Goal: Task Accomplishment & Management: Manage account settings

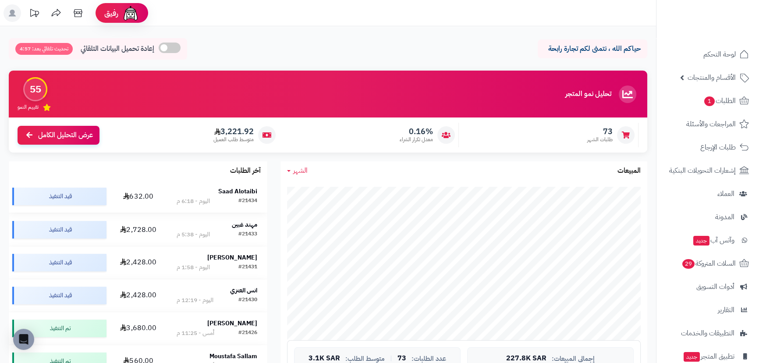
click at [238, 190] on strong "Saad Alotaibi" at bounding box center [237, 191] width 39 height 9
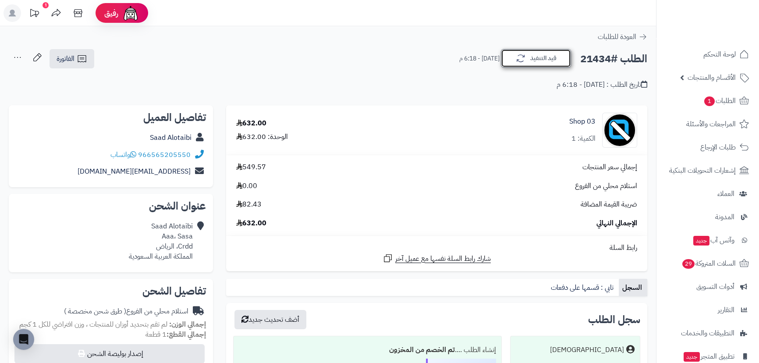
click at [526, 58] on button "قيد التنفيذ" at bounding box center [536, 58] width 70 height 18
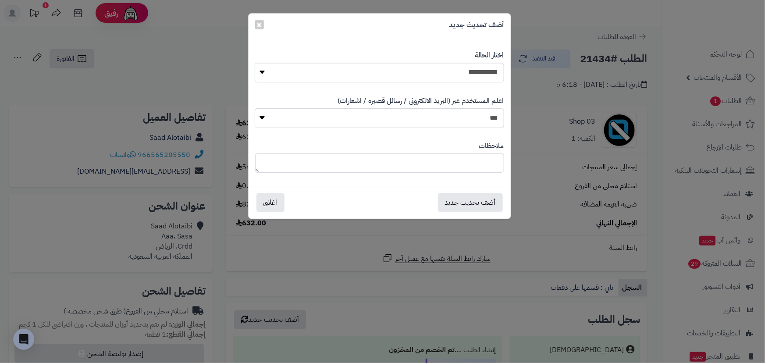
drag, startPoint x: 454, startPoint y: 56, endPoint x: 447, endPoint y: 70, distance: 15.3
click at [447, 69] on div "**********" at bounding box center [379, 66] width 249 height 45
click at [447, 70] on select "**********" at bounding box center [379, 73] width 249 height 20
select select "*"
click at [255, 63] on select "**********" at bounding box center [379, 73] width 249 height 20
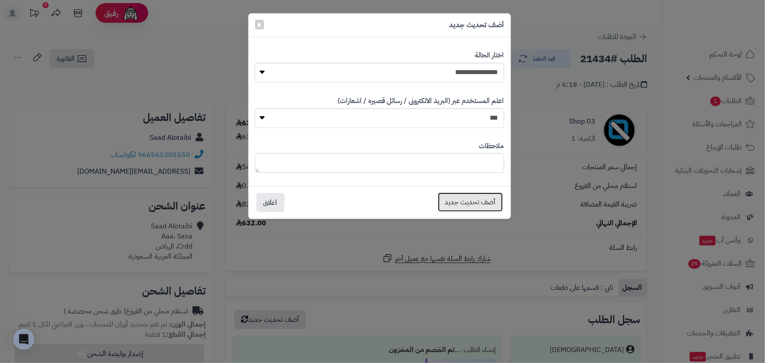
click at [465, 201] on button "أضف تحديث جديد" at bounding box center [470, 201] width 65 height 19
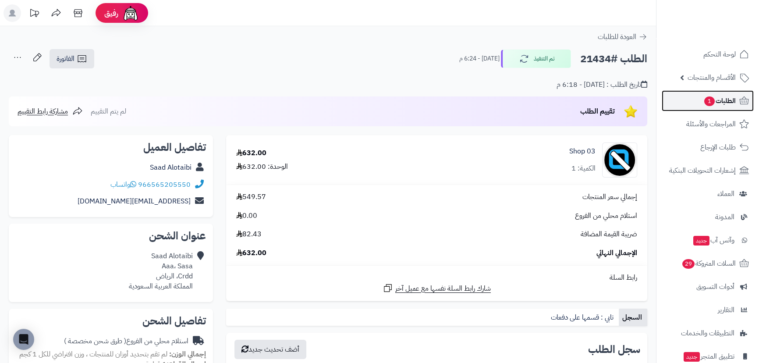
drag, startPoint x: 710, startPoint y: 101, endPoint x: 697, endPoint y: 106, distance: 14.3
click at [710, 102] on span "1" at bounding box center [709, 101] width 11 height 10
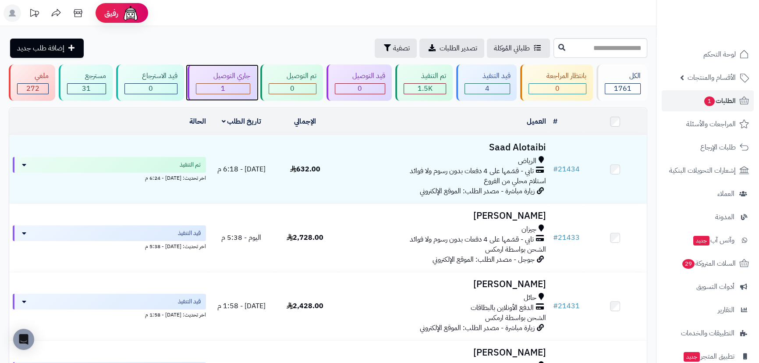
click at [223, 91] on span "1" at bounding box center [223, 88] width 4 height 11
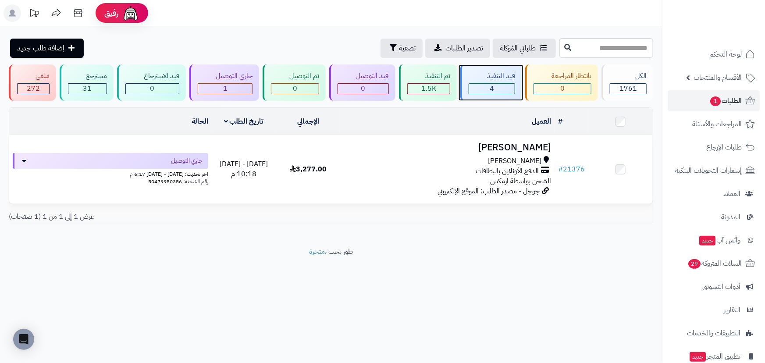
click at [493, 92] on span "4" at bounding box center [492, 88] width 4 height 11
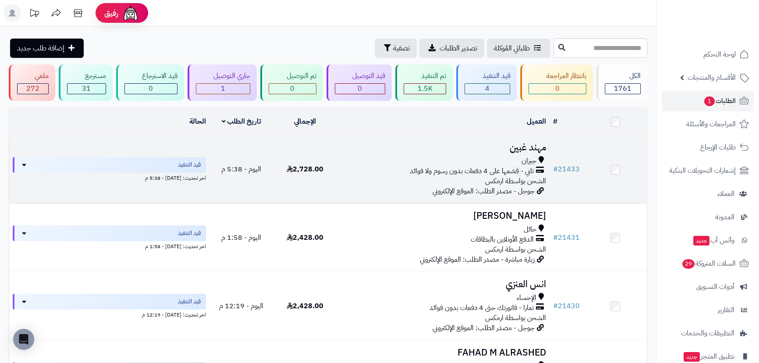
click at [523, 146] on h3 "مهند غبين" at bounding box center [444, 147] width 206 height 10
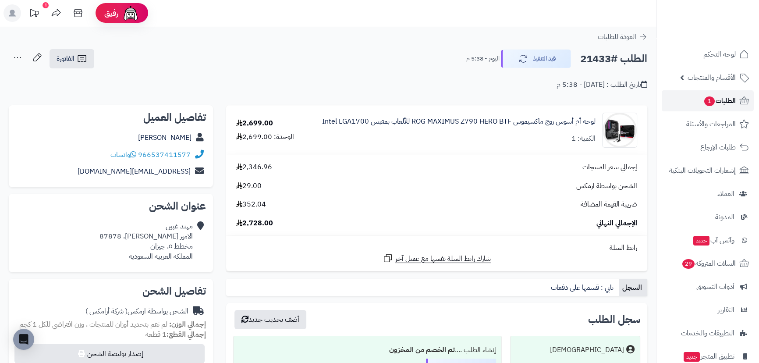
click at [719, 97] on span "الطلبات 1" at bounding box center [719, 101] width 32 height 12
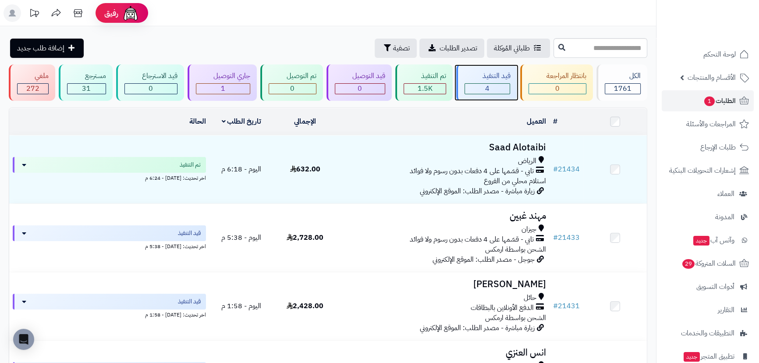
click at [475, 88] on div "4" at bounding box center [487, 89] width 45 height 10
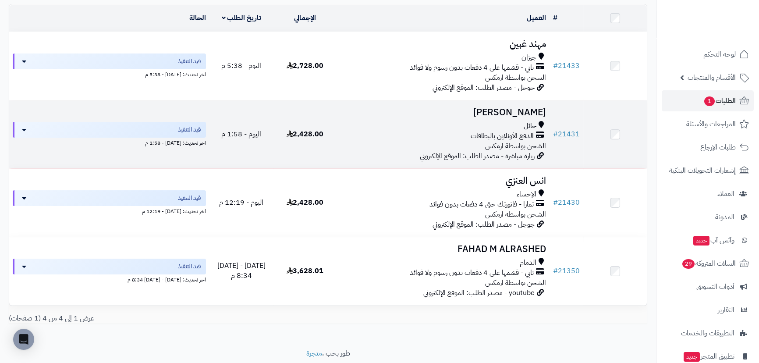
scroll to position [131, 0]
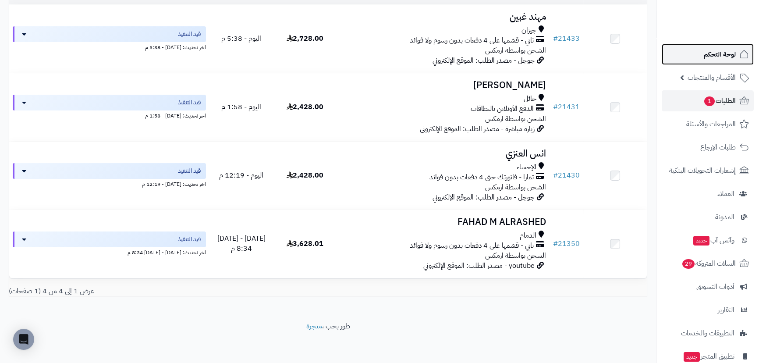
click at [710, 50] on span "لوحة التحكم" at bounding box center [720, 54] width 32 height 12
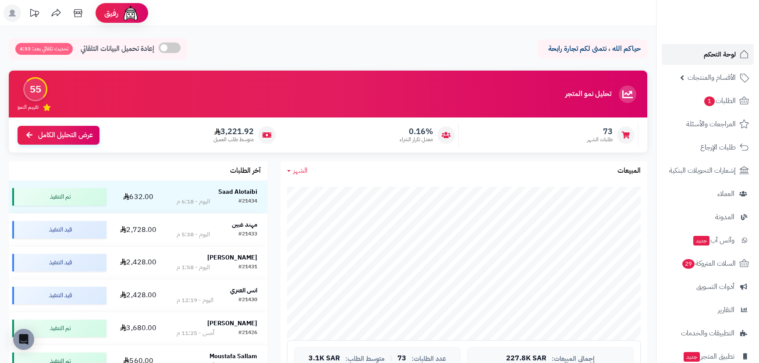
click at [705, 57] on span "لوحة التحكم" at bounding box center [720, 54] width 32 height 12
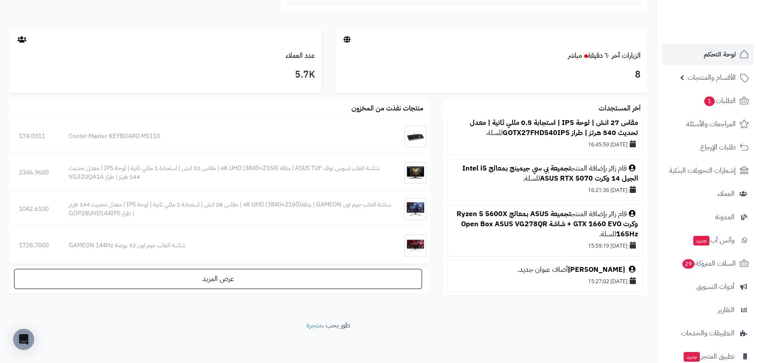
scroll to position [797, 0]
